Goal: Task Accomplishment & Management: Complete application form

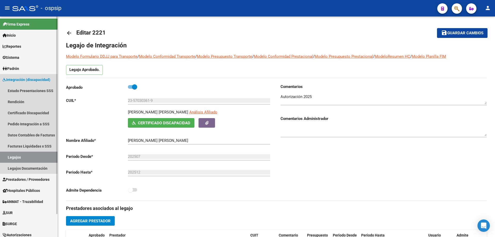
click at [27, 157] on link "Legajos" at bounding box center [28, 156] width 57 height 11
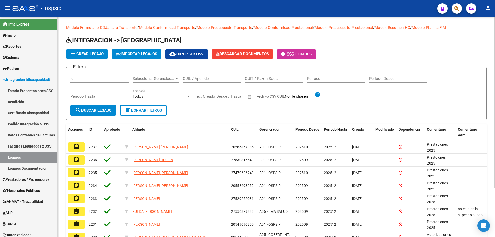
click at [212, 81] on div "CUIL / Apellido" at bounding box center [212, 76] width 58 height 11
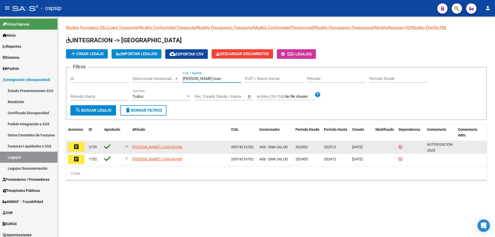
type input "[PERSON_NAME] loan"
click at [79, 150] on button "assignment" at bounding box center [76, 146] width 16 height 9
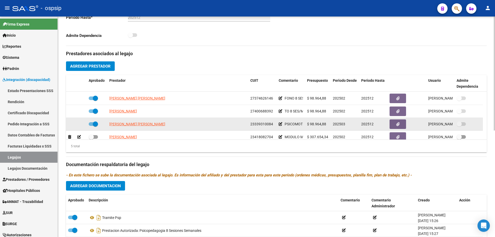
scroll to position [18, 0]
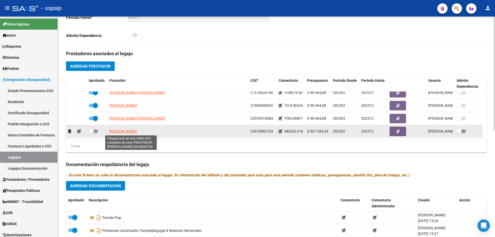
click at [137, 133] on span "[PERSON_NAME]" at bounding box center [123, 131] width 28 height 4
type textarea "23418082704"
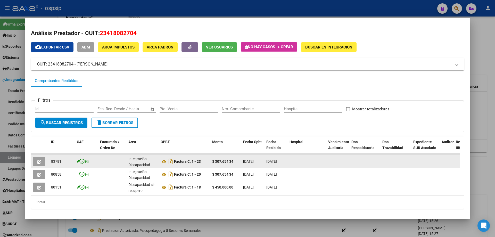
click at [40, 160] on icon "button" at bounding box center [39, 162] width 4 height 4
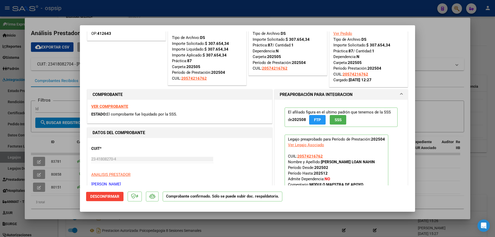
scroll to position [52, 0]
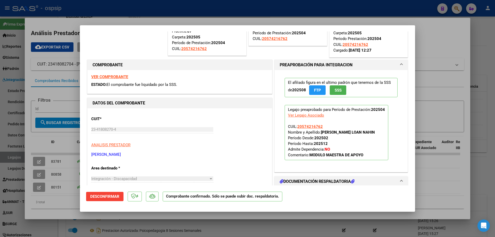
click at [454, 40] on div at bounding box center [247, 118] width 495 height 237
type input "$ 0,00"
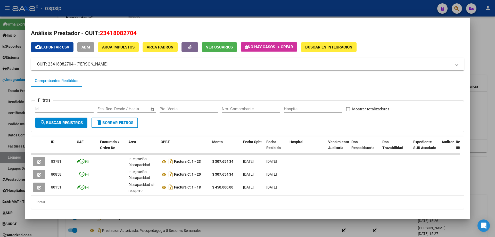
click at [245, 12] on div at bounding box center [247, 118] width 495 height 237
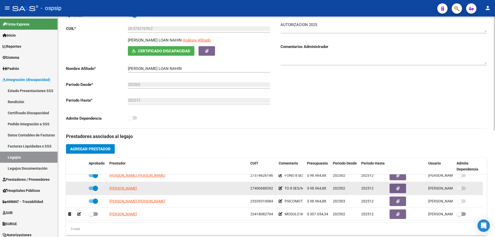
scroll to position [77, 0]
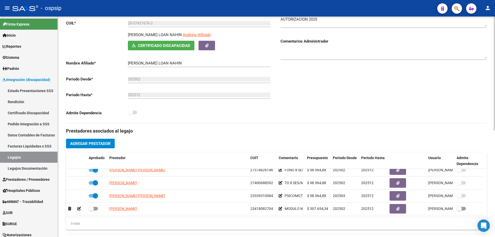
click at [88, 144] on span "Agregar Prestador" at bounding box center [90, 143] width 40 height 5
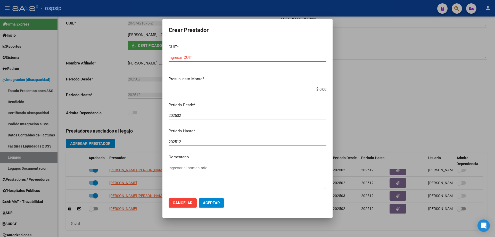
click at [196, 58] on input "Ingresar CUIT" at bounding box center [247, 57] width 158 height 5
type input "23-31888432-3"
click at [320, 90] on input "$ 0,00" at bounding box center [247, 89] width 158 height 5
type input "$ 307.654,34"
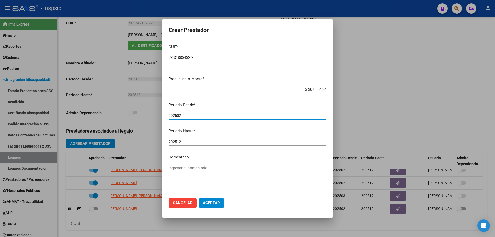
click at [186, 117] on input "202502" at bounding box center [247, 115] width 158 height 5
type input "202510"
click at [185, 182] on textarea "Ingresar el comentario" at bounding box center [247, 177] width 158 height 24
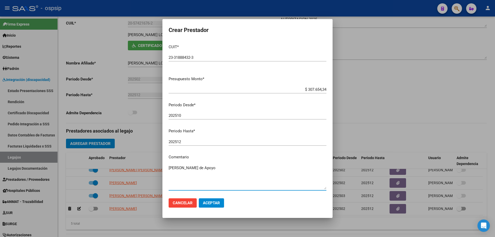
type textarea "[PERSON_NAME] de Apoyo"
click at [216, 201] on span "Aceptar" at bounding box center [211, 202] width 17 height 5
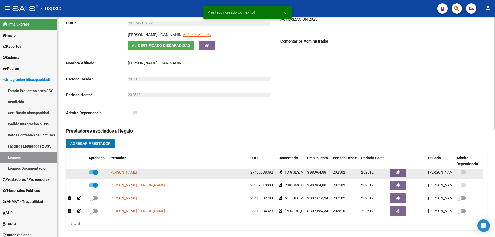
scroll to position [31, 0]
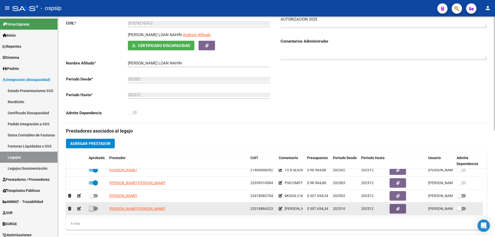
click at [96, 209] on span at bounding box center [93, 209] width 9 height 4
click at [91, 210] on input "checkbox" at bounding box center [91, 210] width 0 height 0
checkbox input "true"
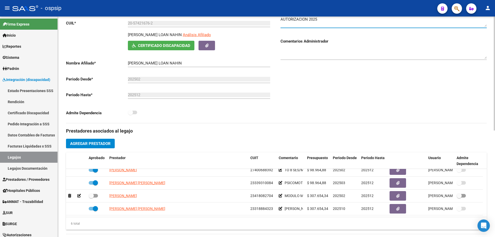
click at [285, 26] on textarea at bounding box center [383, 21] width 206 height 10
click at [322, 19] on textarea at bounding box center [383, 21] width 206 height 10
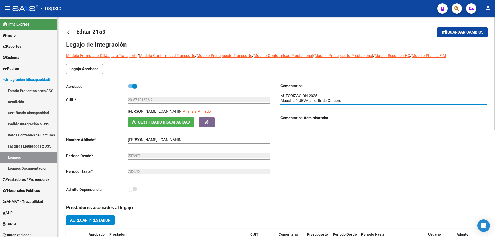
scroll to position [0, 0]
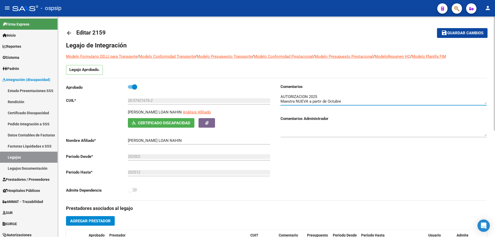
type textarea "AUTORIZACION 2025 Maestra NUEVA a partir de Octubre"
click at [472, 35] on span "Guardar cambios" at bounding box center [465, 33] width 36 height 5
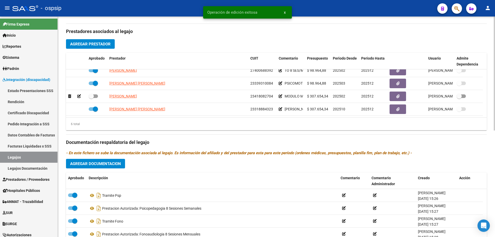
scroll to position [206, 0]
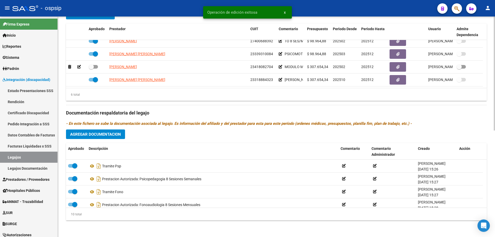
click at [87, 142] on div "Prestadores asociados al legajo Agregar Prestador Aprobado Prestador CUIT Comen…" at bounding box center [276, 109] width 420 height 230
click at [83, 127] on div "Prestadores asociados al legajo Agregar Prestador Aprobado Prestador CUIT Comen…" at bounding box center [276, 109] width 420 height 230
click at [87, 132] on span "Agregar Documentacion" at bounding box center [95, 134] width 51 height 5
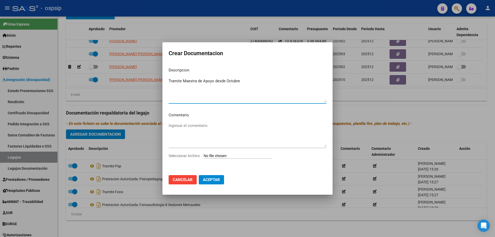
type textarea "Tramite Maestra de Apoyo desde Octubre"
type input "C:\fakepath\TRAMITE MAESTRA NUEVO.pdf"
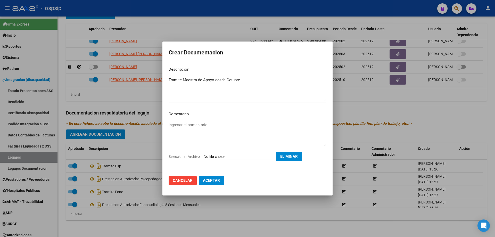
click at [212, 183] on button "Aceptar" at bounding box center [211, 180] width 25 height 9
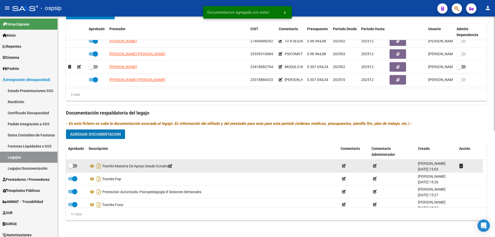
click at [75, 166] on span at bounding box center [72, 166] width 9 height 4
click at [71, 167] on input "checkbox" at bounding box center [70, 167] width 0 height 0
checkbox input "true"
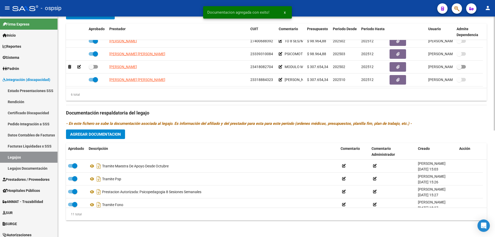
click at [87, 136] on span "Agregar Documentacion" at bounding box center [95, 134] width 51 height 5
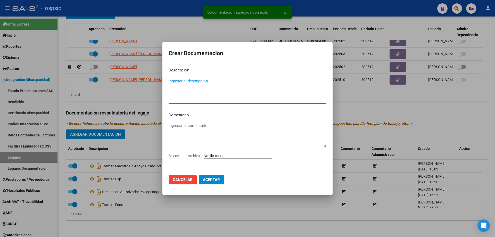
click at [189, 86] on textarea "Ingresar el descripcion" at bounding box center [247, 90] width 158 height 24
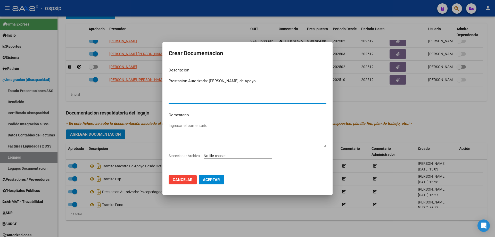
type textarea "Prestacion Autorizada: [PERSON_NAME] de Apoyo."
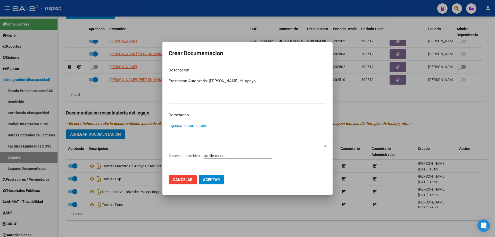
type textarea "O"
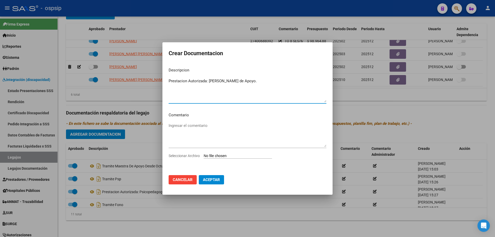
click at [271, 81] on textarea "Prestacion Autorizada: [PERSON_NAME] de Apoyo." at bounding box center [247, 90] width 158 height 24
click at [175, 81] on textarea "Prestacion Autorizada: [PERSON_NAME] de Apoyo. Octubre a [DATE]." at bounding box center [247, 90] width 158 height 24
type textarea "Prestación Autorizada: [PERSON_NAME] de Apoyo. Octubre a [DATE]."
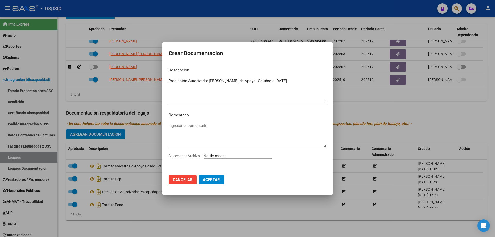
type input "C:\fakepath\[PERSON_NAME] LOAN MODULO MAESTRA AUTORIZACION 2025 SEGUN RESOLUCIO…"
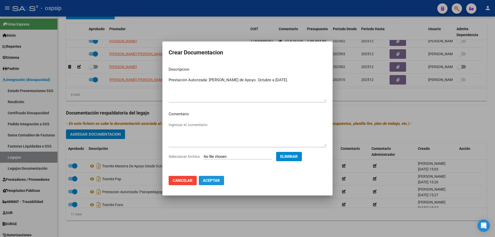
click at [216, 181] on span "Aceptar" at bounding box center [211, 180] width 17 height 5
checkbox input "false"
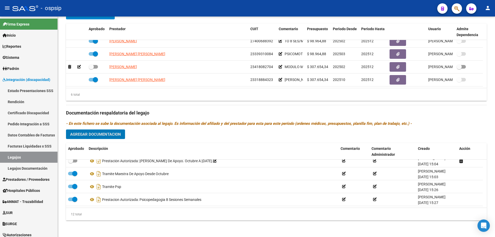
scroll to position [0, 0]
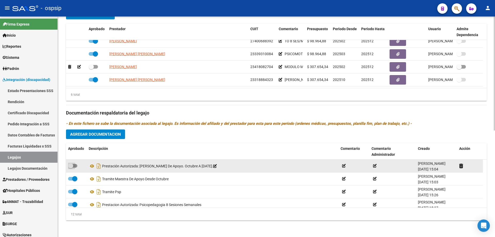
click at [74, 166] on span at bounding box center [72, 166] width 9 height 4
click at [71, 167] on input "checkbox" at bounding box center [70, 167] width 0 height 0
checkbox input "true"
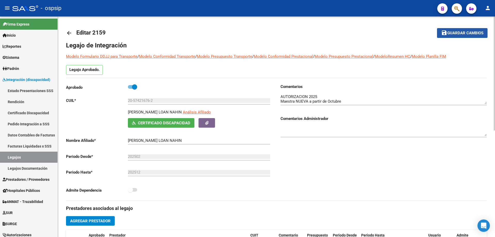
click at [472, 32] on span "Guardar cambios" at bounding box center [465, 33] width 36 height 5
click at [461, 32] on span "Guardar cambios" at bounding box center [465, 33] width 36 height 5
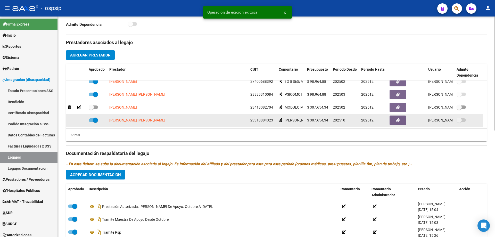
scroll to position [206, 0]
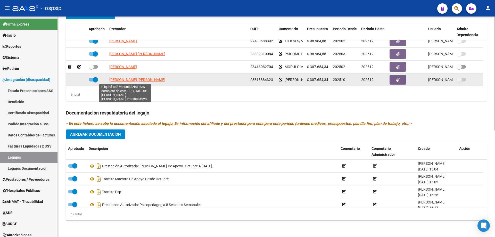
click at [137, 80] on span "[PERSON_NAME] [PERSON_NAME]" at bounding box center [137, 80] width 56 height 4
type textarea "23318884323"
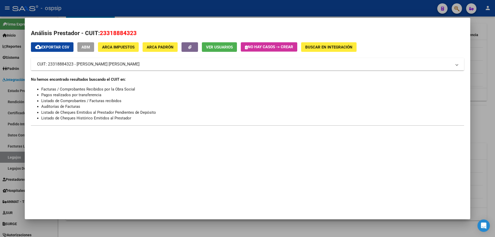
click at [214, 11] on div at bounding box center [247, 118] width 495 height 237
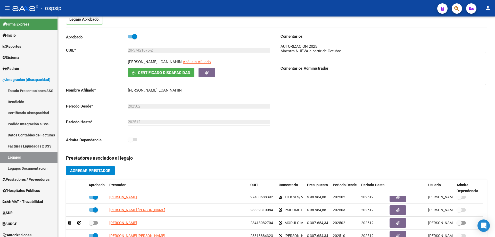
scroll to position [0, 0]
